Goal: Transaction & Acquisition: Subscribe to service/newsletter

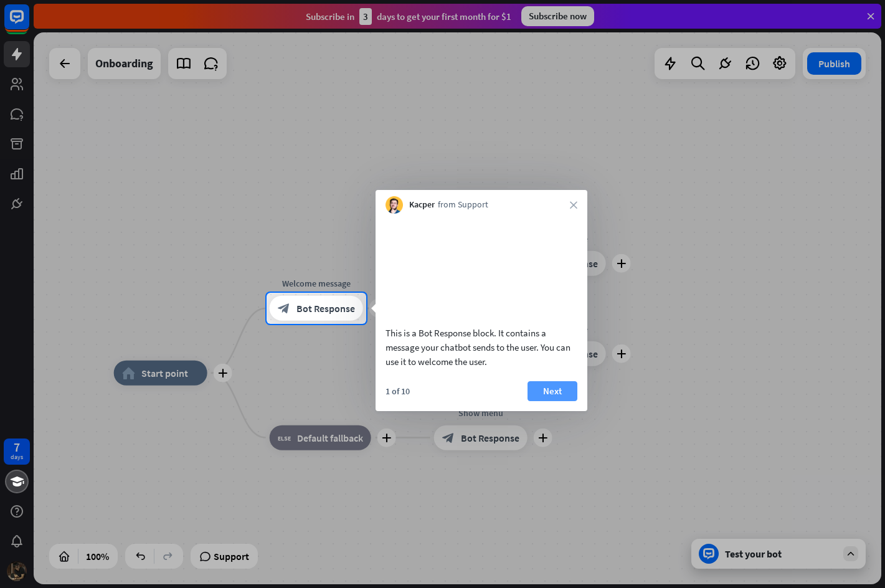
click at [567, 401] on button "Next" at bounding box center [553, 391] width 50 height 20
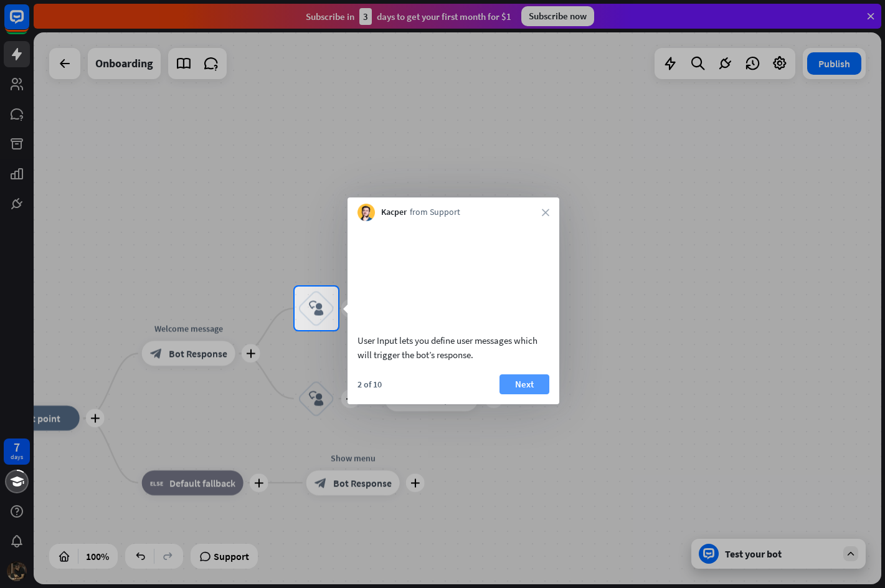
click at [533, 394] on button "Next" at bounding box center [525, 384] width 50 height 20
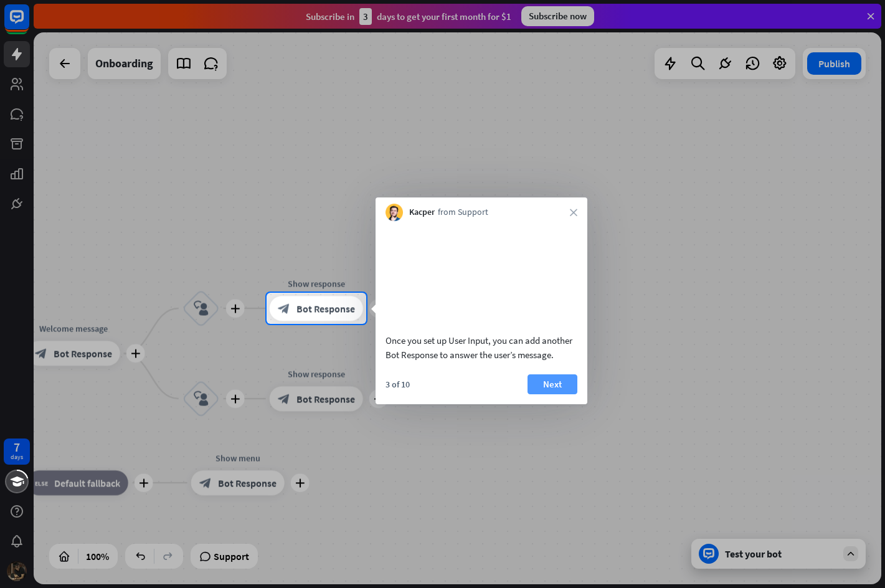
click at [548, 394] on button "Next" at bounding box center [553, 384] width 50 height 20
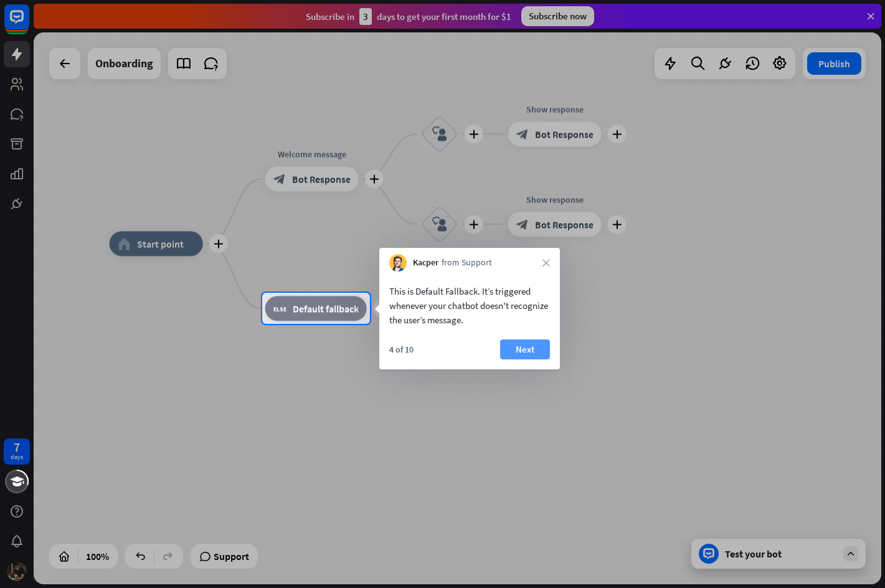
click at [530, 354] on button "Next" at bounding box center [525, 350] width 50 height 20
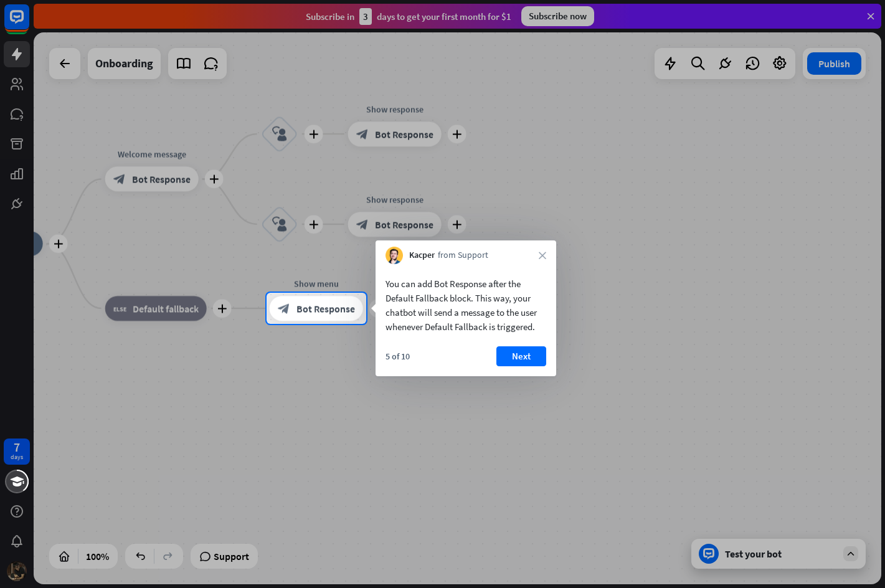
click at [530, 354] on button "Next" at bounding box center [521, 356] width 50 height 20
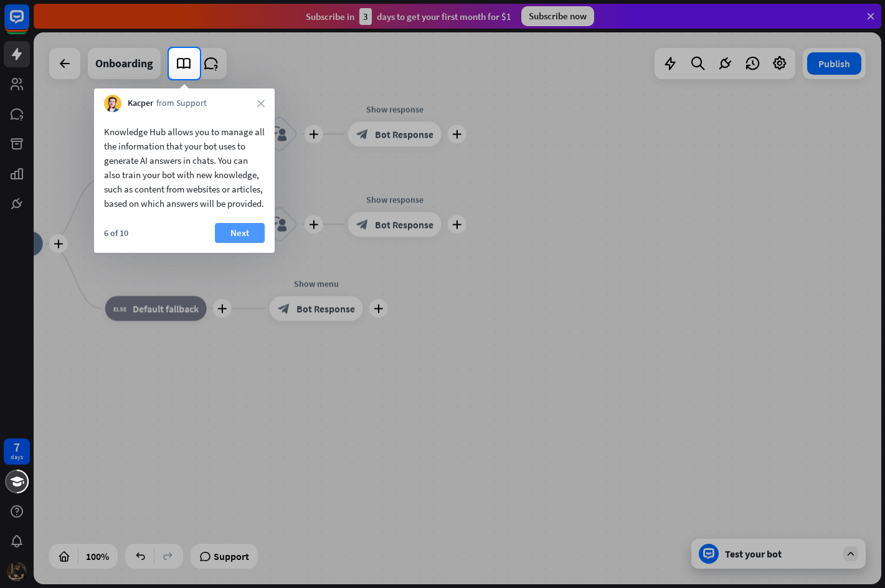
click at [224, 243] on button "Next" at bounding box center [240, 233] width 50 height 20
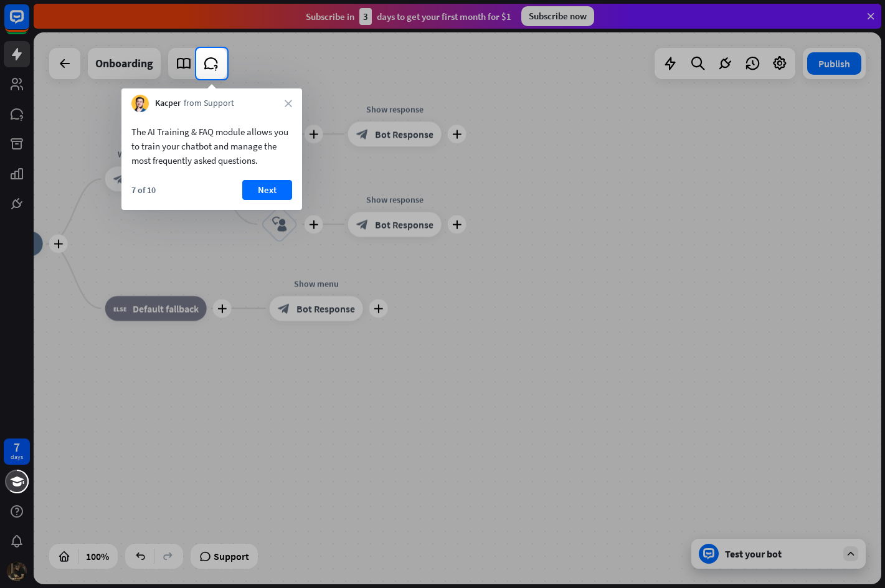
click at [270, 192] on button "Next" at bounding box center [267, 190] width 50 height 20
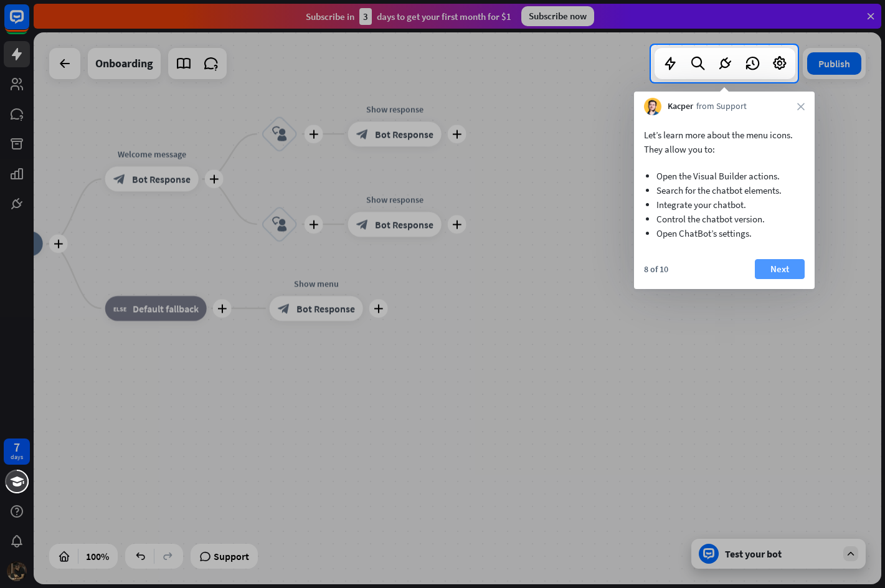
click at [792, 270] on button "Next" at bounding box center [780, 269] width 50 height 20
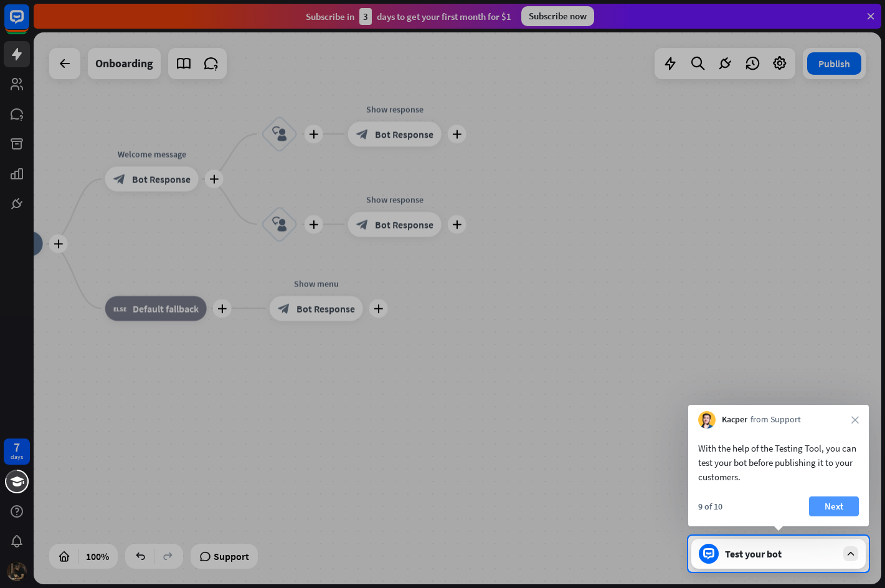
click at [850, 508] on button "Next" at bounding box center [834, 506] width 50 height 20
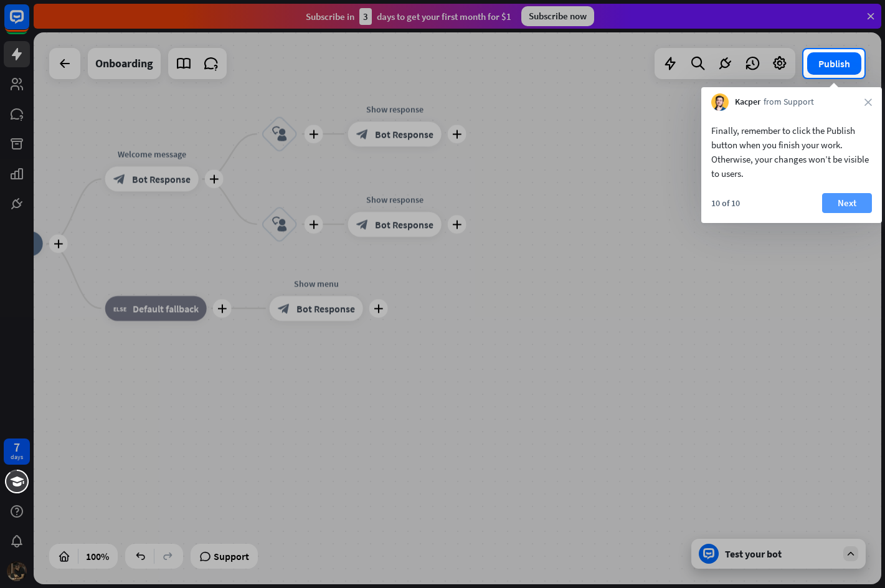
click at [857, 204] on button "Next" at bounding box center [847, 203] width 50 height 20
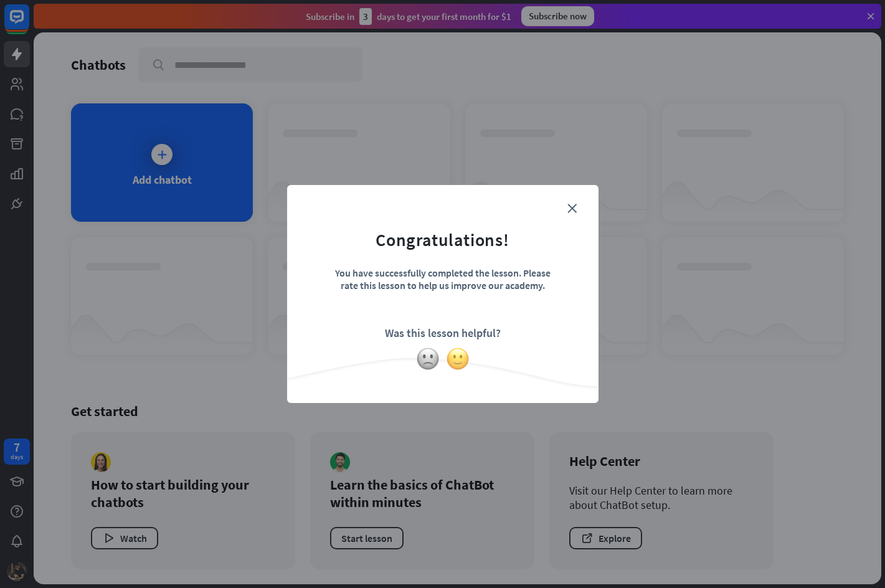
click at [462, 359] on img at bounding box center [458, 359] width 24 height 24
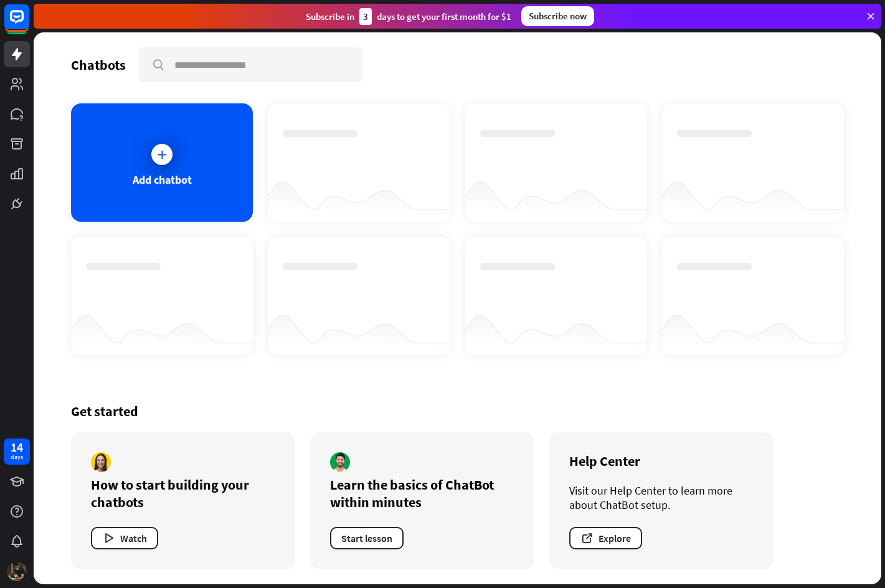
click at [576, 17] on div "Subscribe now" at bounding box center [557, 16] width 73 height 20
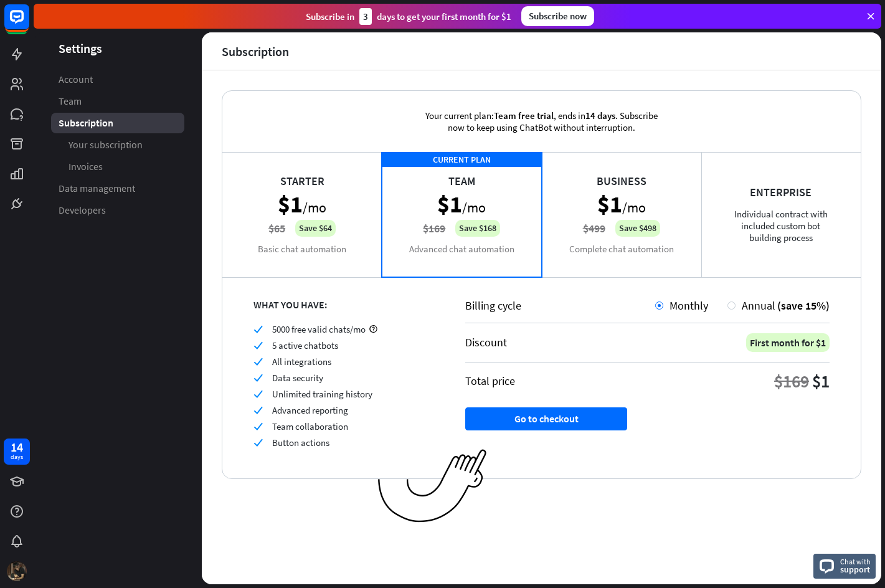
click at [291, 204] on div "Starter $1 /mo $65 Save $64 Basic chat automation" at bounding box center [301, 214] width 159 height 125
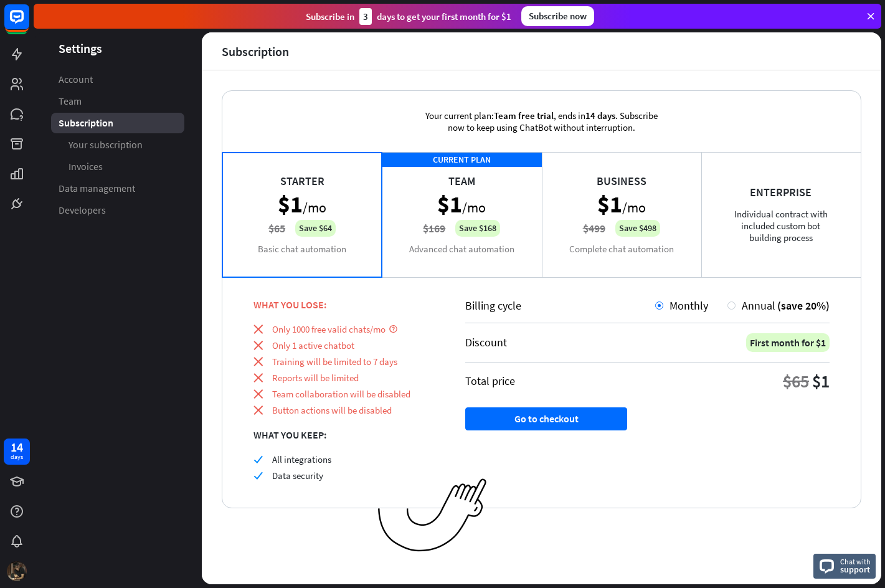
click at [483, 217] on div "CURRENT PLAN Team $1 /mo $169 Save $168 Advanced chat automation" at bounding box center [461, 214] width 159 height 125
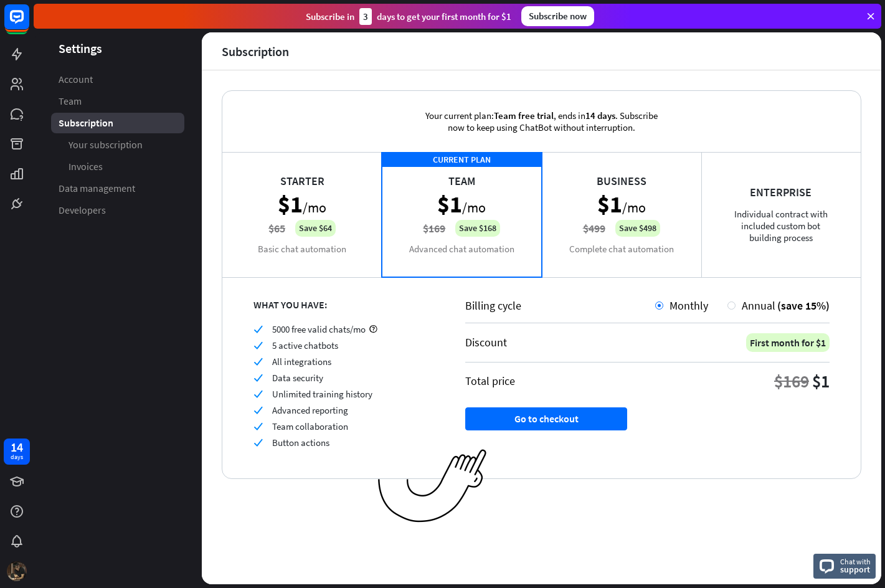
click at [313, 217] on div "Starter $1 /mo $65 Save $64 Basic chat automation" at bounding box center [301, 214] width 159 height 125
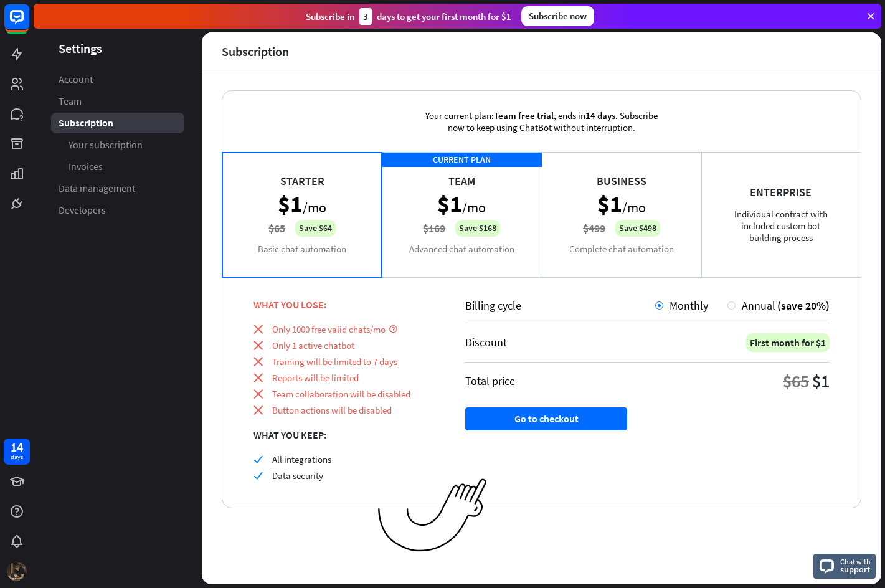
click at [466, 219] on div "CURRENT PLAN Team $1 /mo $169 Save $168 Advanced chat automation" at bounding box center [461, 214] width 159 height 125
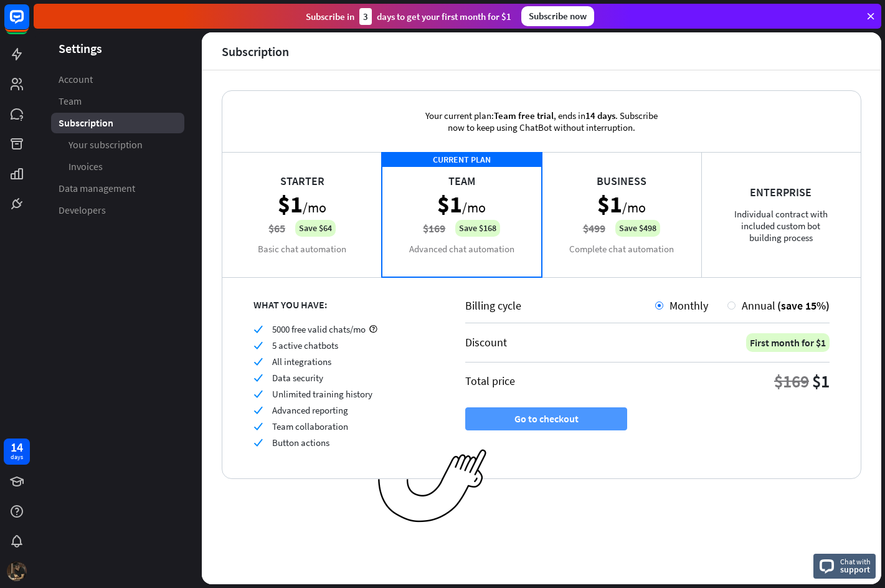
click at [564, 419] on button "Go to checkout" at bounding box center [546, 418] width 162 height 23
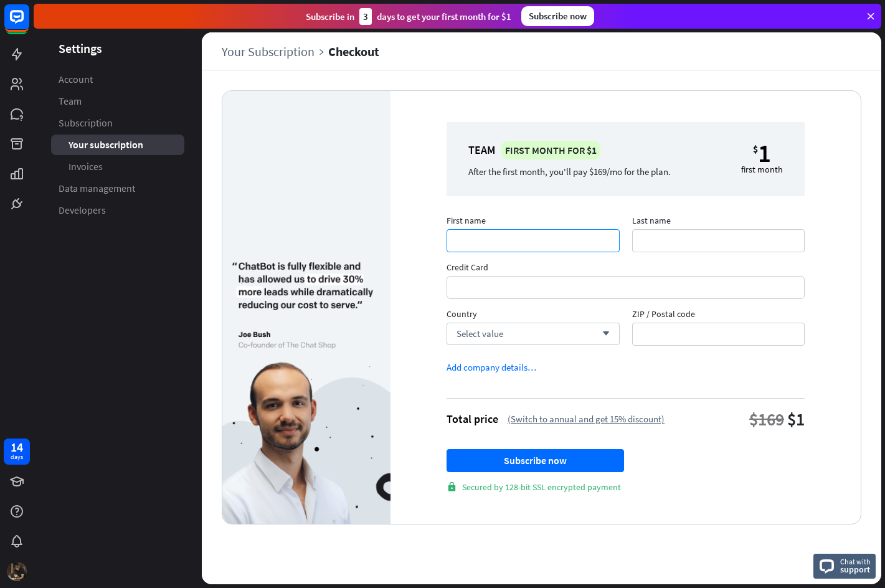
click at [513, 240] on input "First name" at bounding box center [533, 240] width 173 height 23
type input "********"
type input "*******"
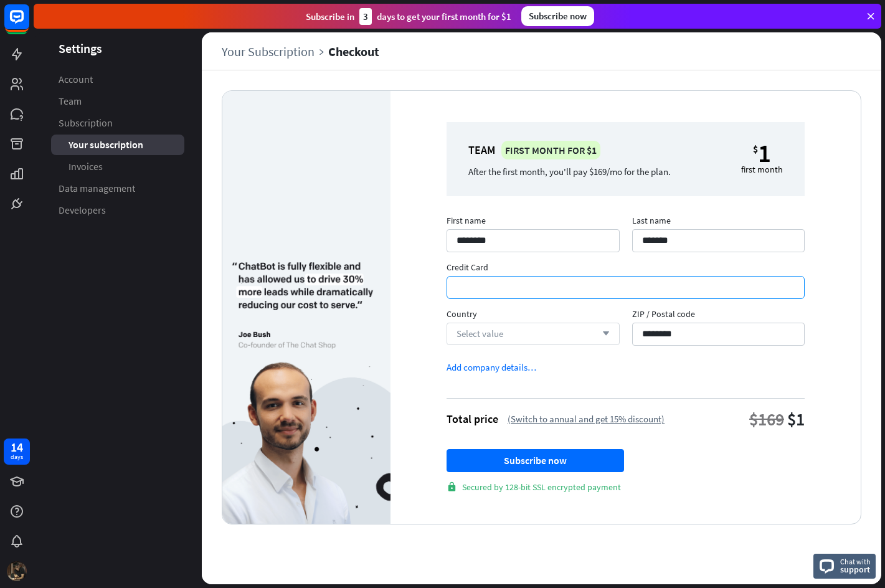
click at [584, 333] on div "Select value arrow_down" at bounding box center [533, 334] width 173 height 22
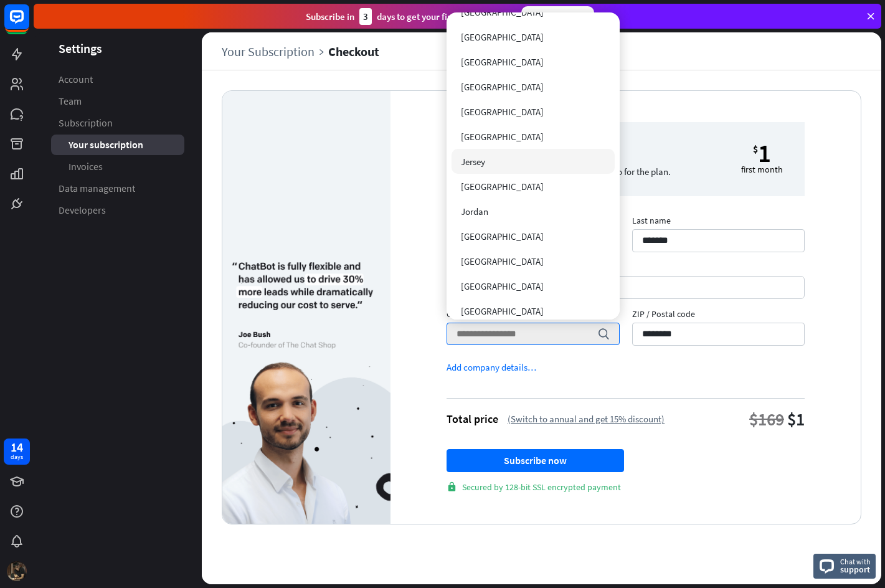
scroll to position [2741, 0]
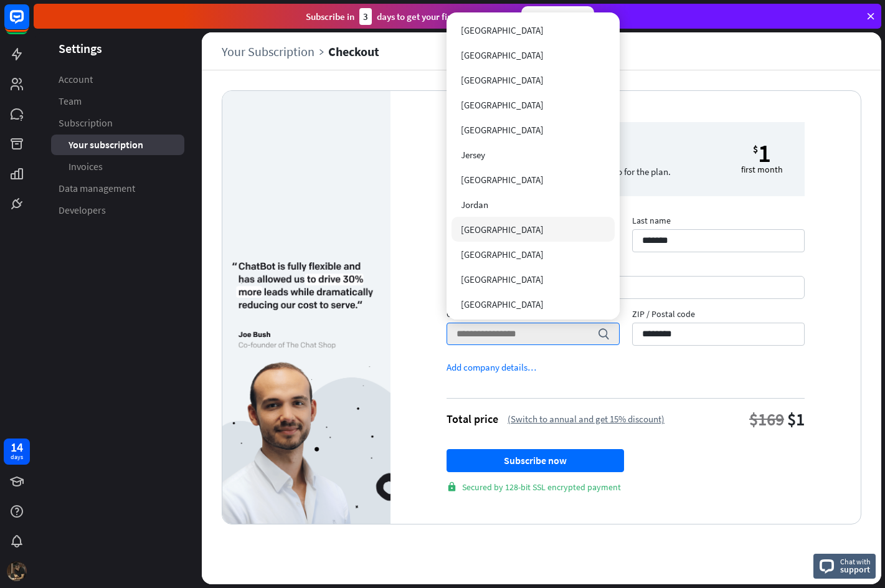
click at [549, 227] on div "[GEOGRAPHIC_DATA]" at bounding box center [533, 229] width 163 height 25
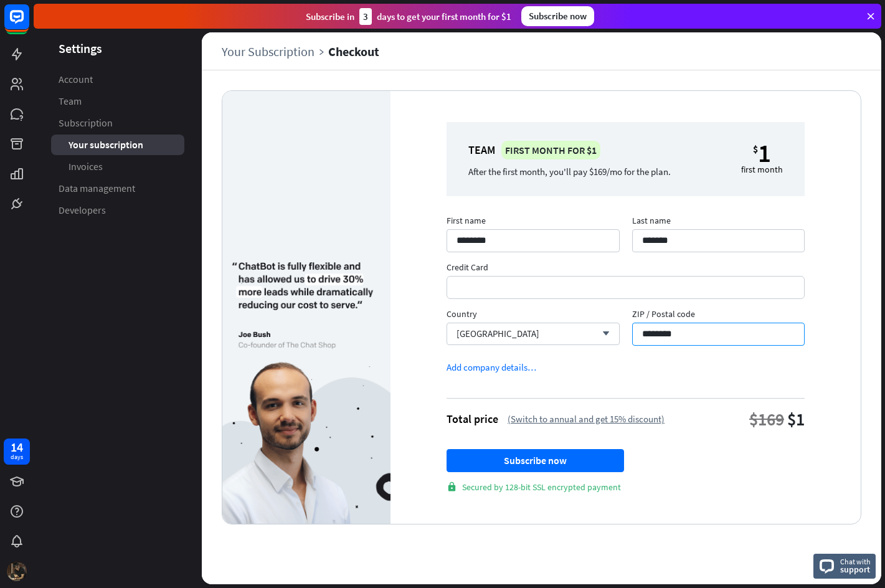
click at [710, 336] on input "********" at bounding box center [718, 334] width 173 height 23
type input "********"
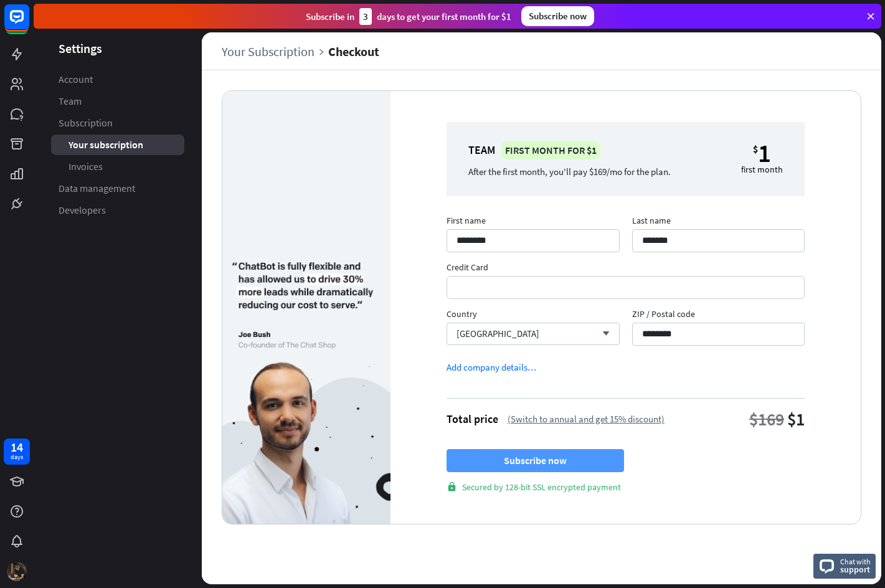
click at [551, 457] on button "Subscribe now" at bounding box center [536, 460] width 178 height 23
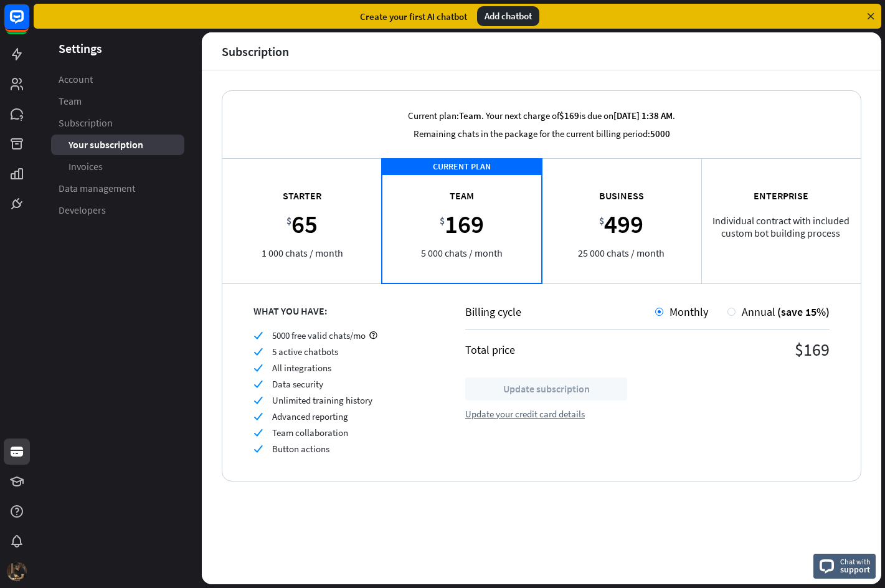
click at [501, 21] on div "Add chatbot" at bounding box center [508, 16] width 62 height 20
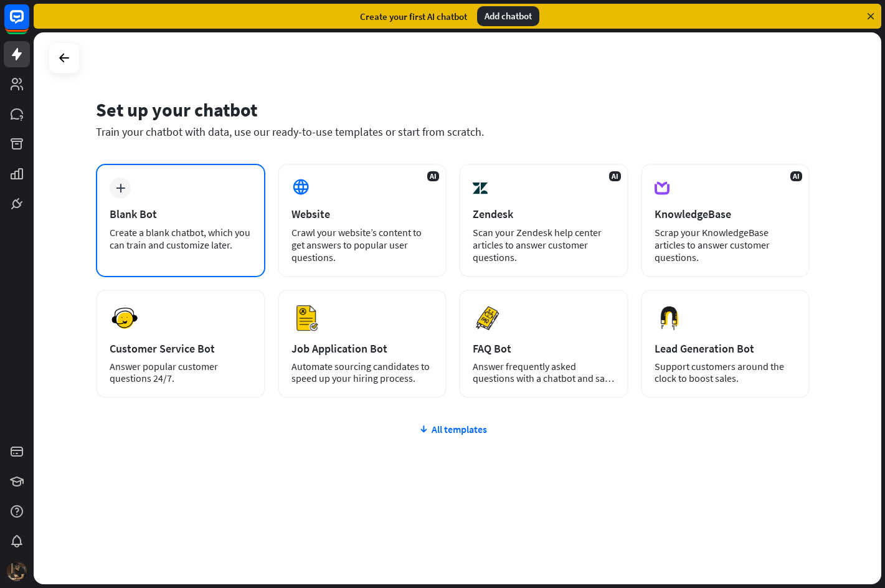
click at [167, 192] on div "plus Blank Bot Create a blank chatbot, which you can train and customize later." at bounding box center [180, 220] width 169 height 113
